Goal: Task Accomplishment & Management: Manage account settings

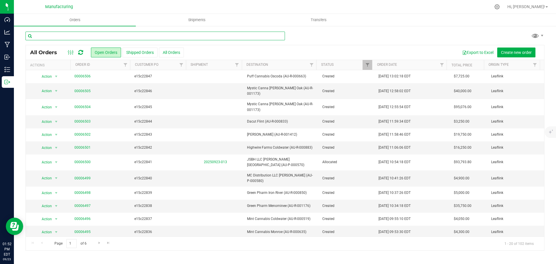
drag, startPoint x: 0, startPoint y: 0, endPoint x: 84, endPoint y: 36, distance: 91.8
click at [84, 36] on input "text" at bounding box center [156, 36] width 260 height 9
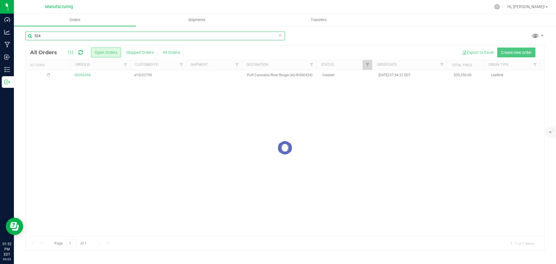
type input "524"
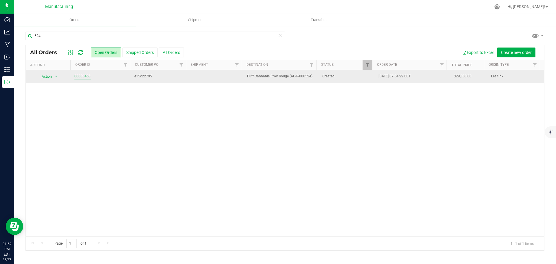
click at [87, 77] on link "00006458" at bounding box center [82, 77] width 16 height 6
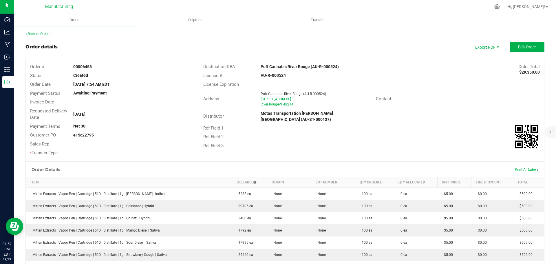
click at [294, 65] on strong "Puff Cannabis River Rouge (AU-R-000524)" at bounding box center [300, 66] width 78 height 5
click at [399, 144] on div "Ref Field 3" at bounding box center [371, 145] width 345 height 9
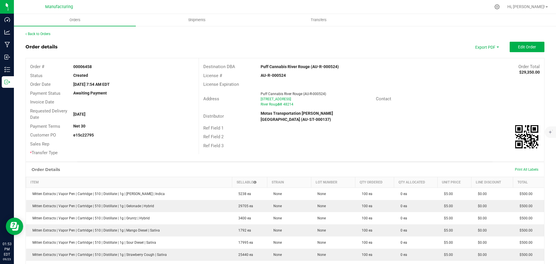
click at [47, 36] on div "Back to Orders" at bounding box center [285, 33] width 519 height 5
click at [46, 34] on link "Back to Orders" at bounding box center [38, 34] width 25 height 4
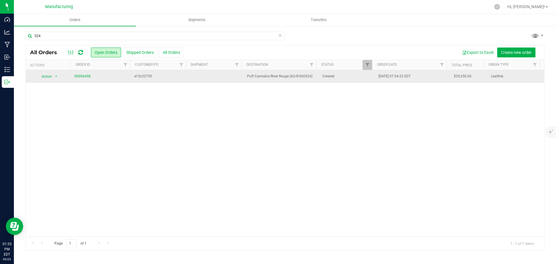
click at [74, 77] on td "00006458" at bounding box center [101, 76] width 60 height 13
click at [82, 77] on link "00006458" at bounding box center [82, 77] width 16 height 6
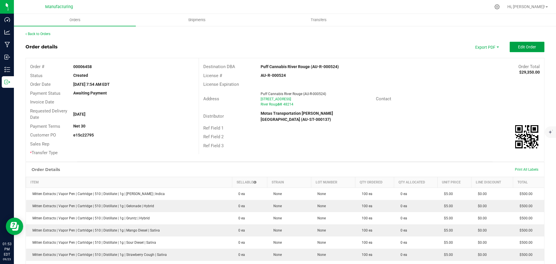
click at [527, 45] on span "Edit Order" at bounding box center [527, 47] width 18 height 5
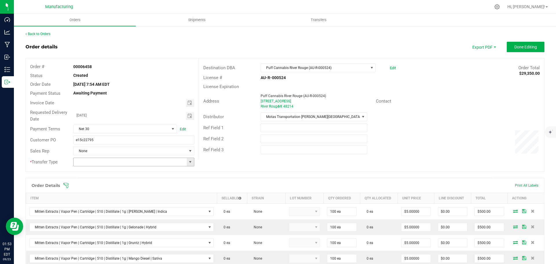
click at [190, 163] on span at bounding box center [190, 162] width 5 height 5
type input "Wholesale Transfer"
click at [65, 184] on icon at bounding box center [66, 186] width 6 height 6
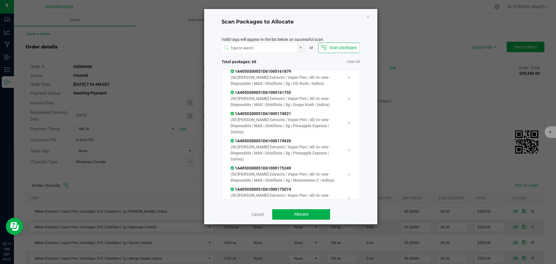
scroll to position [1369, 0]
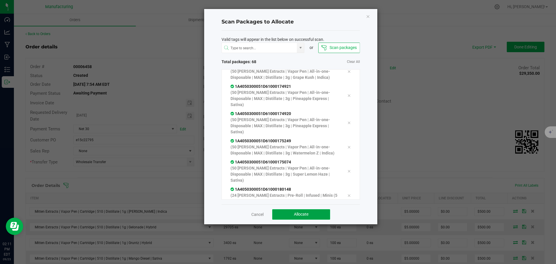
click at [325, 218] on button "Allocate" at bounding box center [301, 214] width 58 height 10
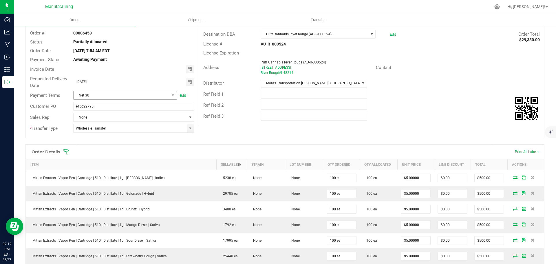
scroll to position [0, 0]
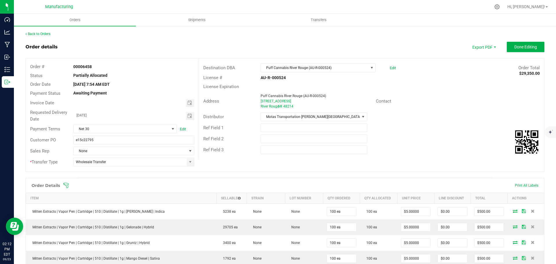
click at [66, 183] on icon at bounding box center [66, 186] width 6 height 6
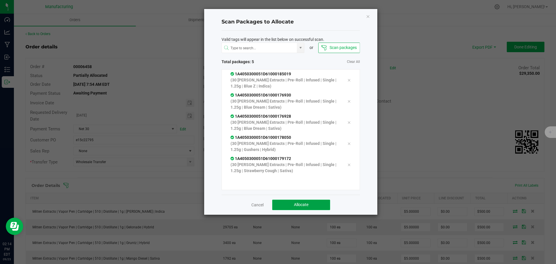
click at [300, 205] on span "Allocate" at bounding box center [301, 204] width 14 height 5
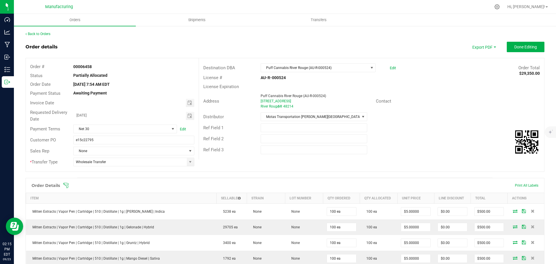
click at [66, 185] on icon at bounding box center [65, 185] width 5 height 5
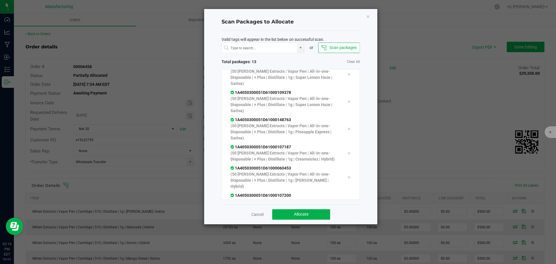
scroll to position [187, 0]
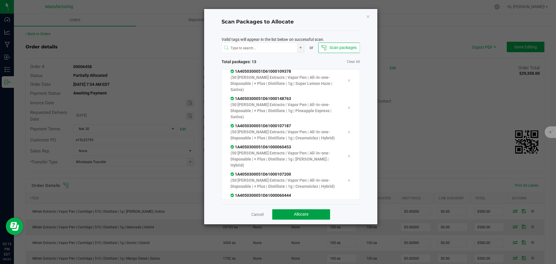
click at [296, 217] on button "Allocate" at bounding box center [301, 214] width 58 height 10
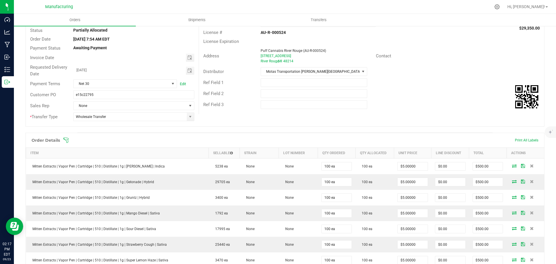
scroll to position [0, 0]
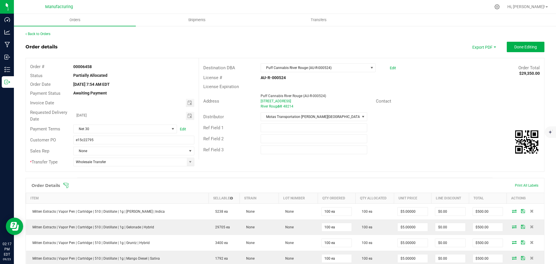
click at [66, 184] on icon at bounding box center [66, 186] width 6 height 6
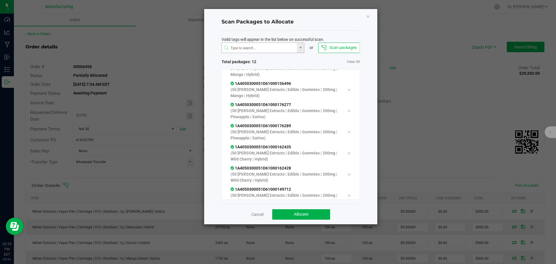
scroll to position [139, 0]
click at [323, 212] on button "Allocate" at bounding box center [301, 214] width 58 height 10
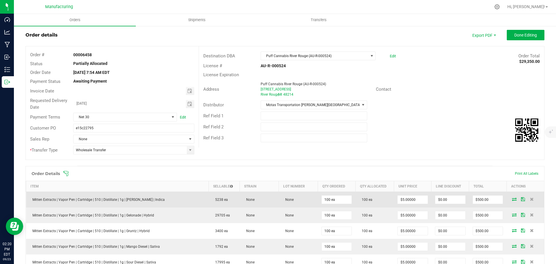
scroll to position [0, 0]
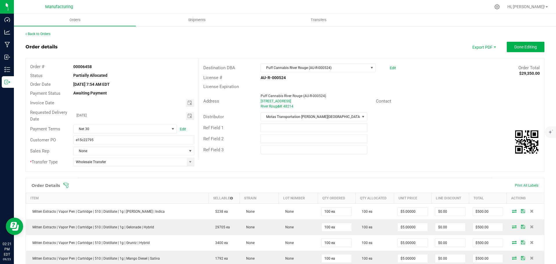
click at [65, 184] on icon at bounding box center [66, 186] width 6 height 6
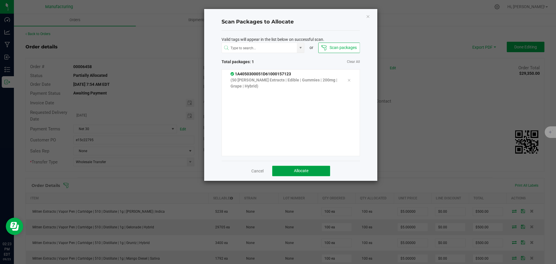
click at [292, 172] on button "Allocate" at bounding box center [301, 171] width 58 height 10
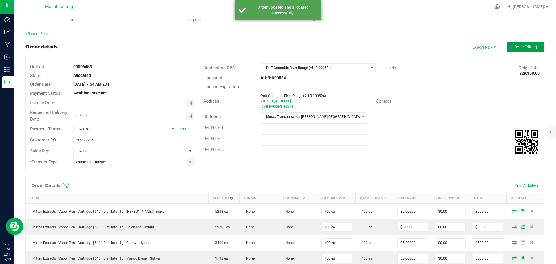
click at [525, 48] on span "Done Editing" at bounding box center [526, 47] width 23 height 5
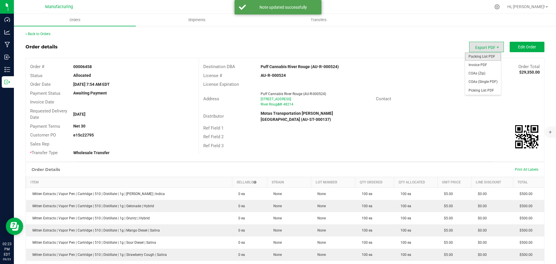
click at [485, 56] on span "Packing List PDF" at bounding box center [483, 56] width 36 height 8
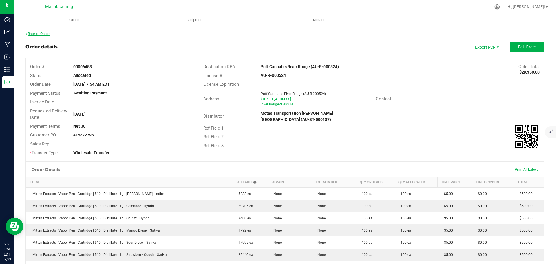
click at [48, 35] on link "Back to Orders" at bounding box center [38, 34] width 25 height 4
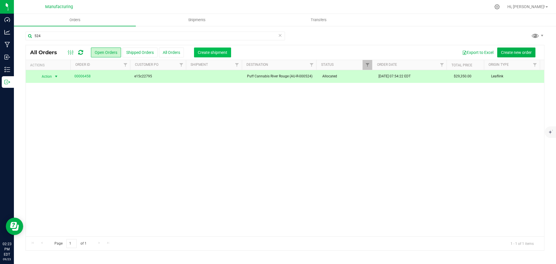
click at [223, 49] on button "Create shipment" at bounding box center [212, 53] width 37 height 10
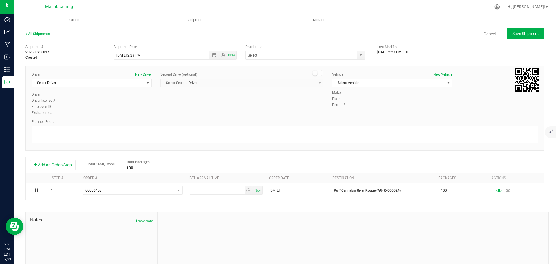
click at [300, 133] on textarea at bounding box center [285, 134] width 507 height 17
paste textarea "Mitten Distro Dimondale To Motas -- Head south 246 ft -- Turn right 325 ft -- T…"
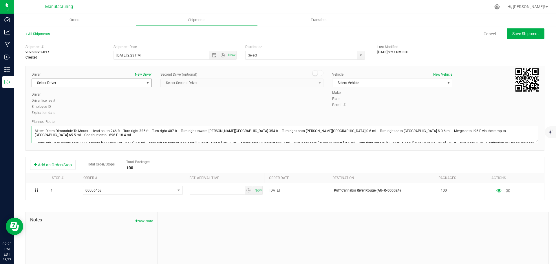
type textarea "Mitten Distro Dimondale To Motas -- Head south 246 ft -- Turn right 325 ft -- T…"
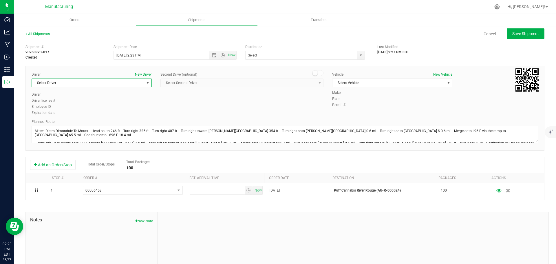
click at [117, 82] on span "Select Driver" at bounding box center [88, 83] width 112 height 8
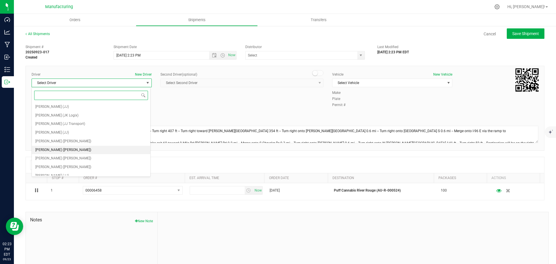
scroll to position [30, 0]
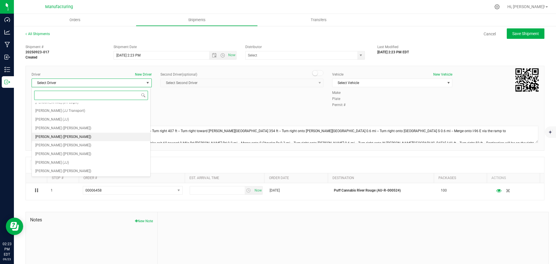
click at [68, 134] on li "[PERSON_NAME] ([PERSON_NAME])" at bounding box center [91, 137] width 119 height 9
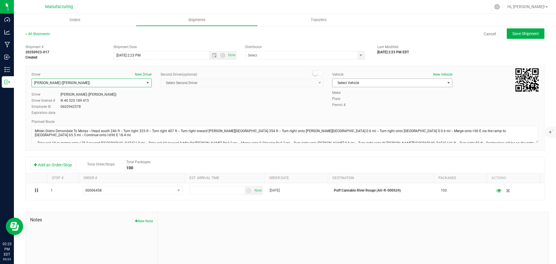
click at [348, 85] on span "Select Vehicle" at bounding box center [389, 83] width 112 height 8
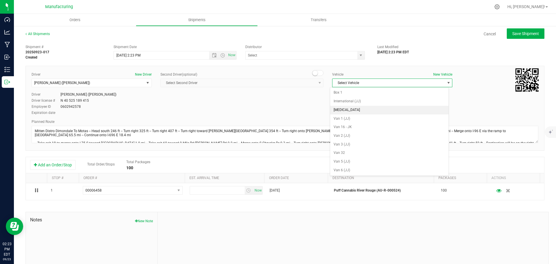
click at [341, 108] on li "[MEDICAL_DATA]" at bounding box center [389, 110] width 119 height 9
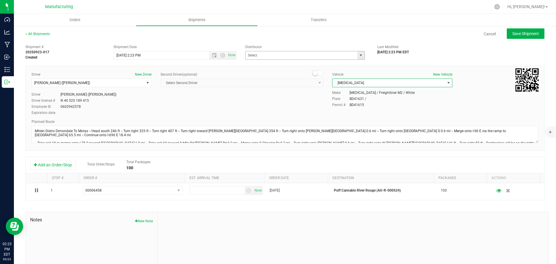
click at [359, 55] on span "select" at bounding box center [361, 55] width 5 height 5
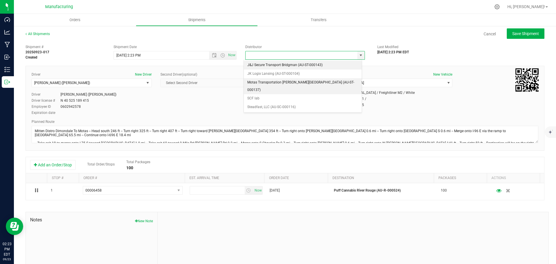
click at [269, 81] on li "Motas Transportation [PERSON_NAME][GEOGRAPHIC_DATA] (AU-ST-000137)" at bounding box center [303, 86] width 118 height 16
type input "Motas Transportation [PERSON_NAME][GEOGRAPHIC_DATA] (AU-ST-000137)"
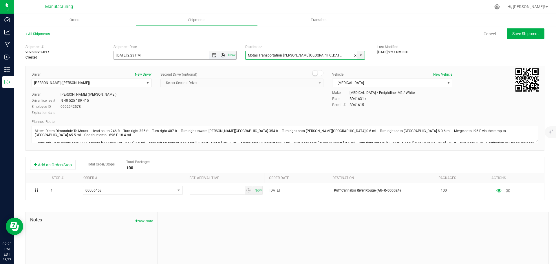
click at [222, 54] on span "Open the time view" at bounding box center [223, 55] width 5 height 5
click at [127, 118] on li "11:30 AM" at bounding box center [173, 120] width 121 height 8
click at [528, 32] on span "Save Shipment" at bounding box center [526, 33] width 27 height 5
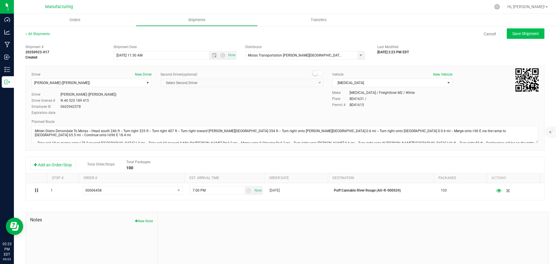
type input "[DATE] 3:30 PM"
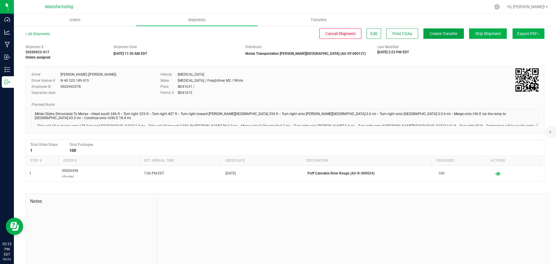
click at [438, 34] on span "Create Transfer" at bounding box center [444, 33] width 28 height 5
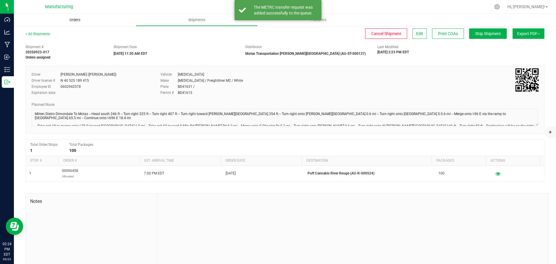
click at [71, 21] on span "Orders" at bounding box center [75, 19] width 27 height 5
